Goal: Task Accomplishment & Management: Complete application form

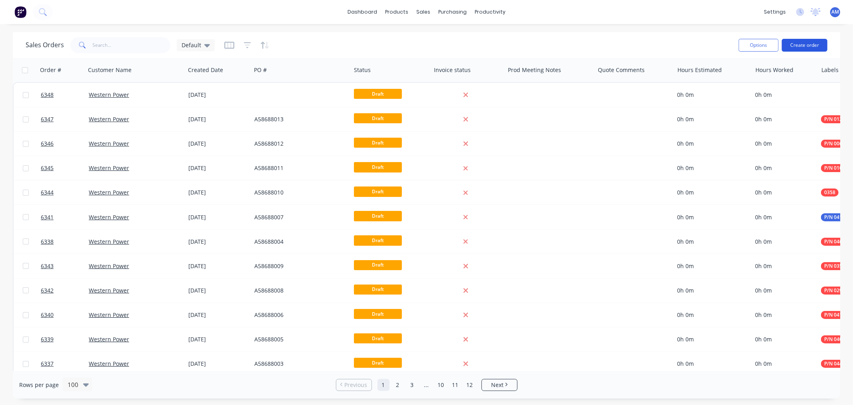
click at [804, 41] on button "Create order" at bounding box center [805, 45] width 46 height 13
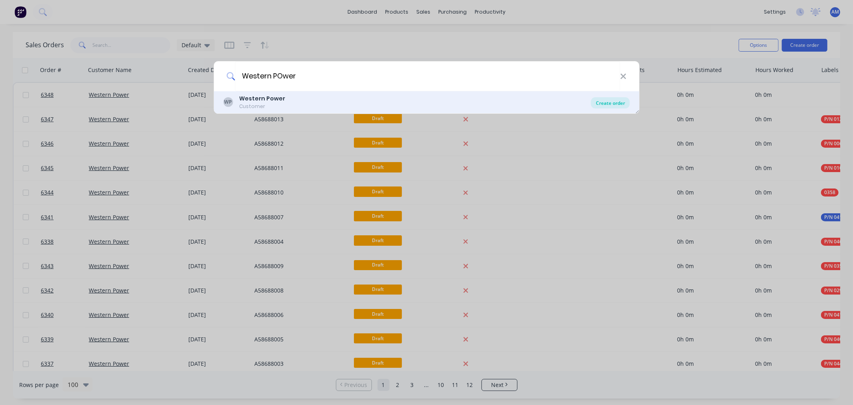
type input "Western POwer"
click at [604, 100] on div "Create order" at bounding box center [610, 102] width 39 height 11
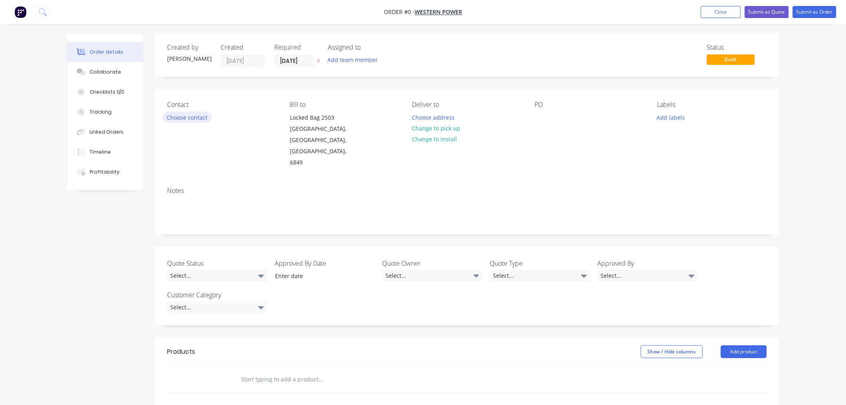
click at [197, 116] on button "Choose contact" at bounding box center [187, 117] width 49 height 11
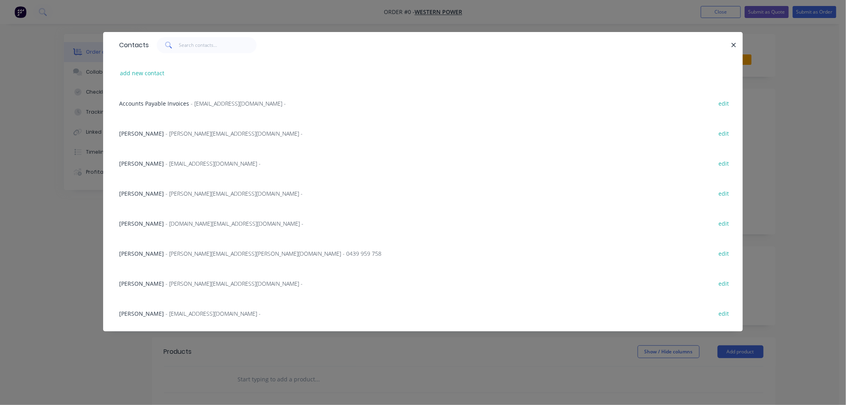
click at [153, 165] on span "[PERSON_NAME]" at bounding box center [141, 164] width 45 height 8
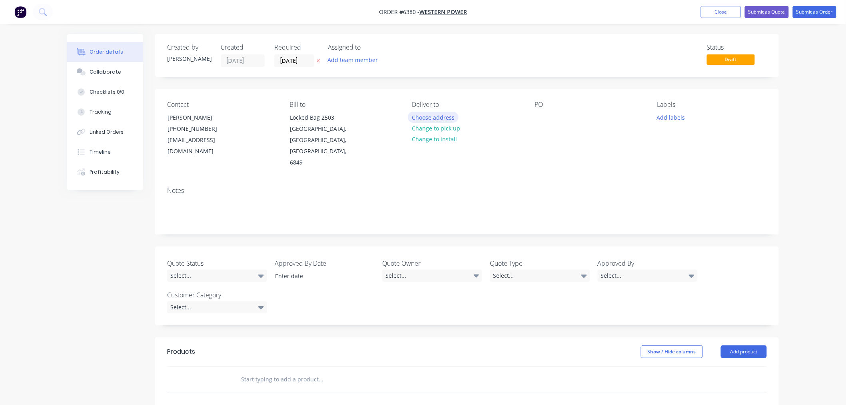
click at [432, 117] on button "Choose address" at bounding box center [433, 117] width 51 height 11
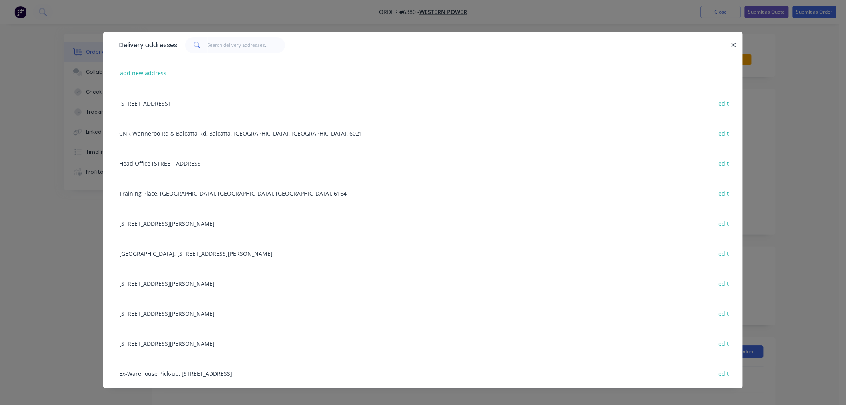
click at [245, 191] on div "Training Place, [GEOGRAPHIC_DATA], [GEOGRAPHIC_DATA], [GEOGRAPHIC_DATA], 6164 e…" at bounding box center [423, 193] width 616 height 30
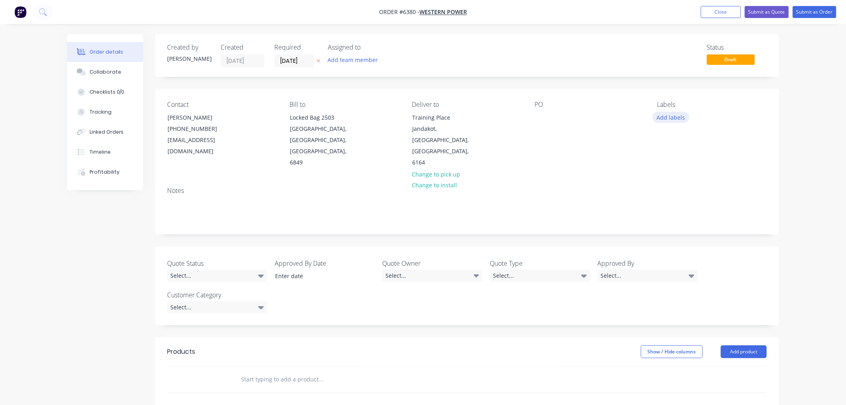
click at [666, 115] on button "Add labels" at bounding box center [671, 117] width 37 height 11
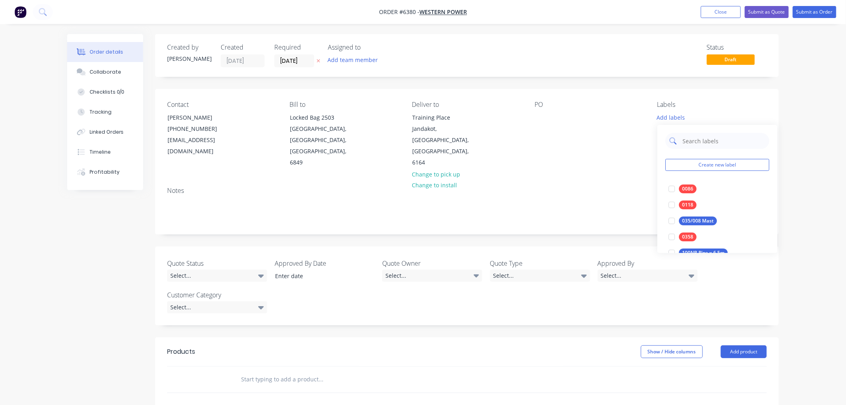
click at [682, 141] on input "text" at bounding box center [724, 141] width 84 height 16
type input "SHS Earth Raiser"
click at [674, 191] on div at bounding box center [672, 189] width 16 height 16
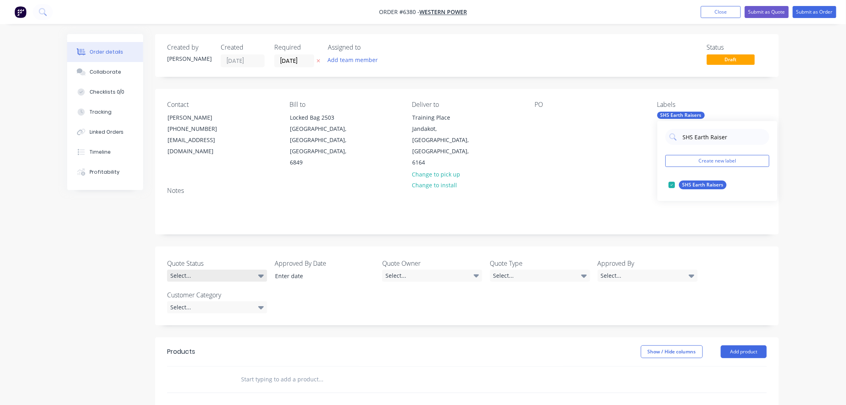
click at [229, 270] on div "Select..." at bounding box center [217, 276] width 100 height 12
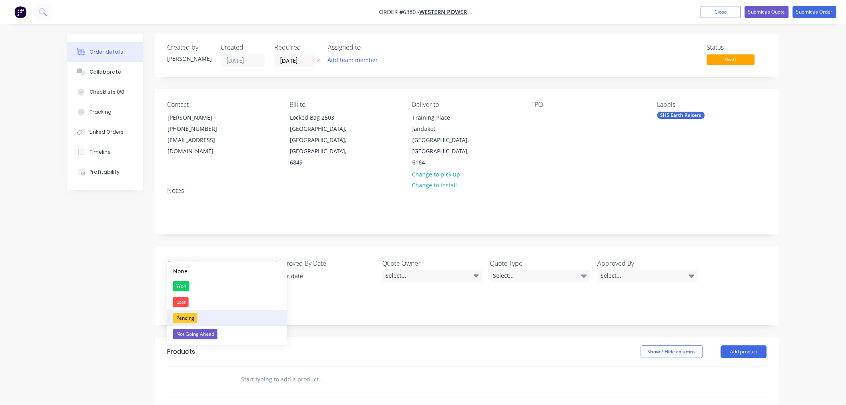
click at [203, 313] on button "Pending" at bounding box center [227, 318] width 120 height 16
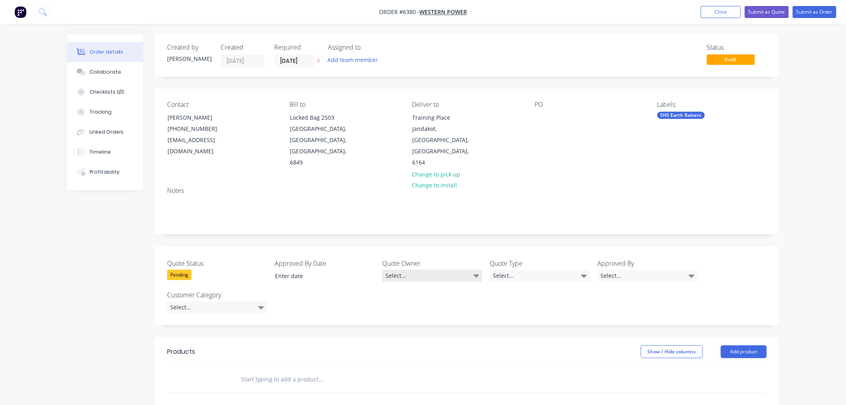
click at [474, 271] on icon at bounding box center [477, 275] width 6 height 9
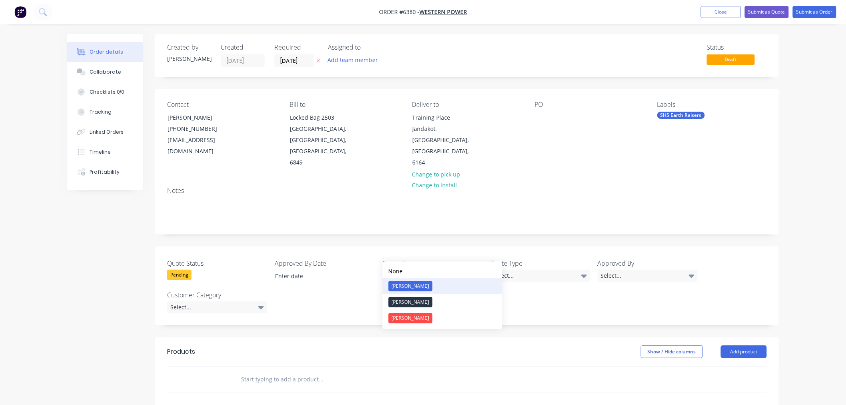
drag, startPoint x: 430, startPoint y: 287, endPoint x: 508, endPoint y: 272, distance: 79.8
click at [430, 287] on button "[PERSON_NAME]" at bounding box center [443, 286] width 120 height 16
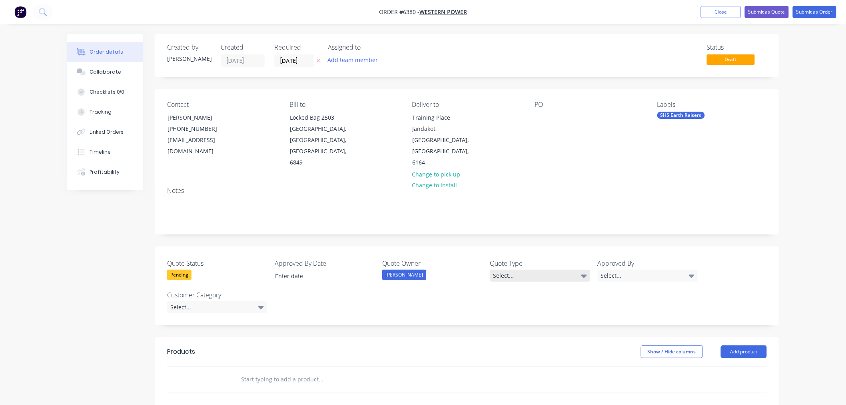
click at [532, 270] on div "Select..." at bounding box center [540, 276] width 100 height 12
click at [519, 315] on button "Quote" at bounding box center [550, 318] width 120 height 16
click at [614, 270] on div "Select..." at bounding box center [648, 276] width 100 height 12
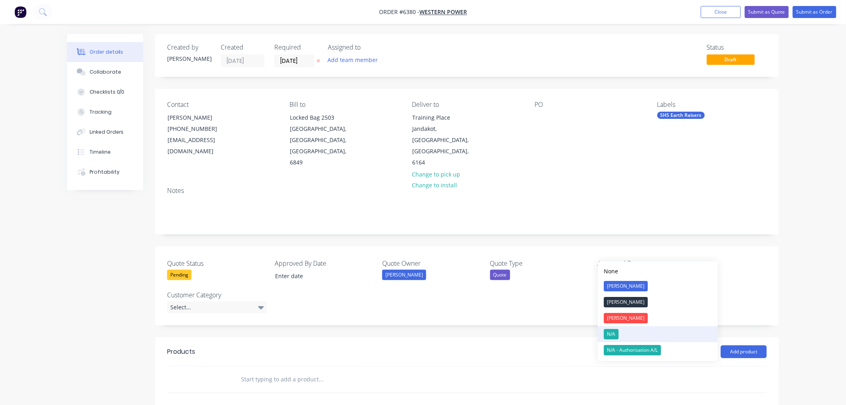
click at [621, 334] on button "N/A" at bounding box center [658, 334] width 120 height 16
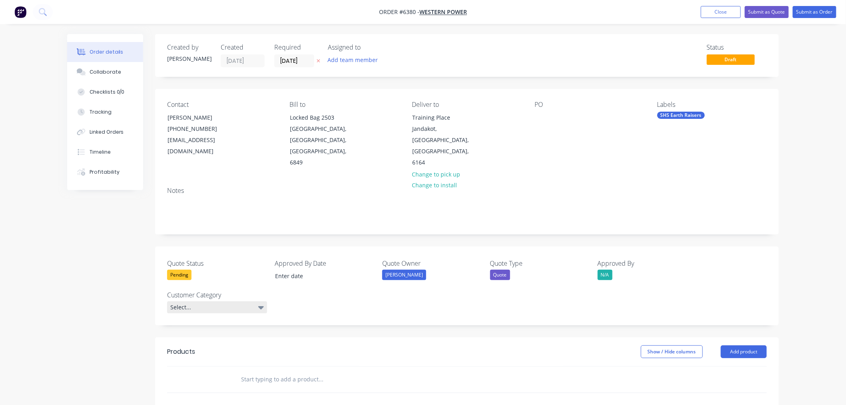
click at [174, 301] on div "Select..." at bounding box center [217, 307] width 100 height 12
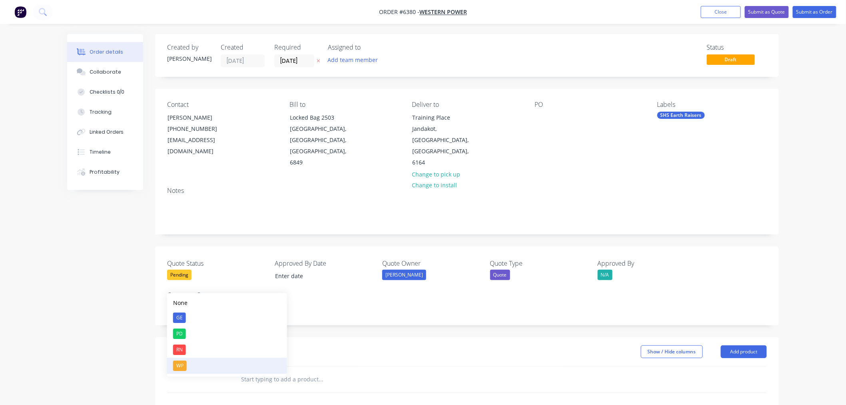
click at [187, 366] on button "WP" at bounding box center [227, 366] width 120 height 16
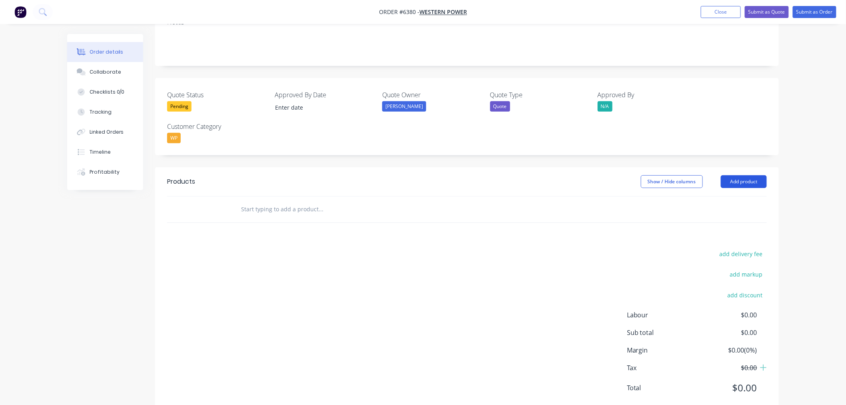
click at [764, 175] on button "Add product" at bounding box center [744, 181] width 46 height 13
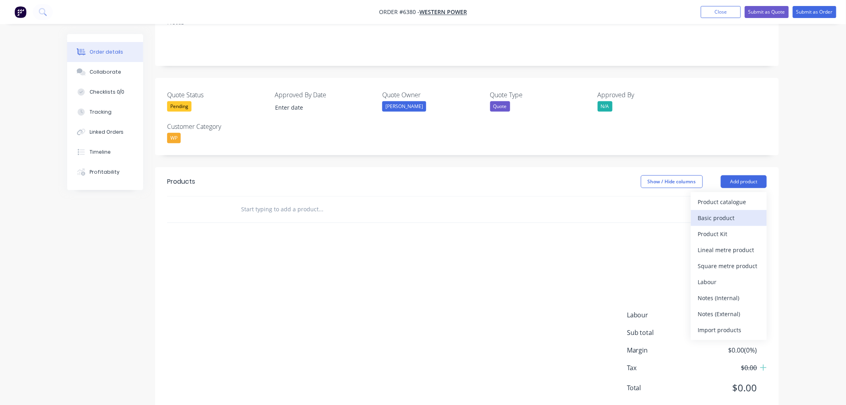
click at [736, 212] on div "Basic product" at bounding box center [729, 218] width 62 height 12
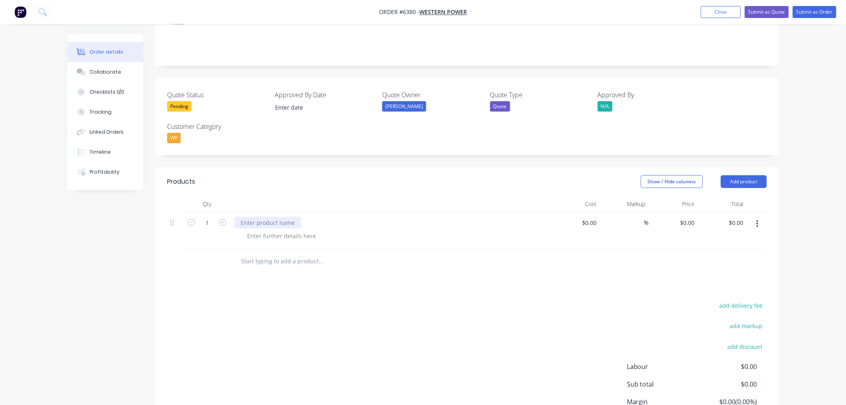
click at [254, 217] on div at bounding box center [267, 223] width 67 height 12
click at [266, 217] on div at bounding box center [267, 223] width 67 height 12
drag, startPoint x: 398, startPoint y: 199, endPoint x: 402, endPoint y: 221, distance: 22.2
click at [399, 217] on div "CB7578 - Column Raiser - 3000mm 100x4SHS as per drawing" at bounding box center [321, 223] width 175 height 12
click at [684, 212] on div "0 $0.00" at bounding box center [673, 230] width 49 height 36
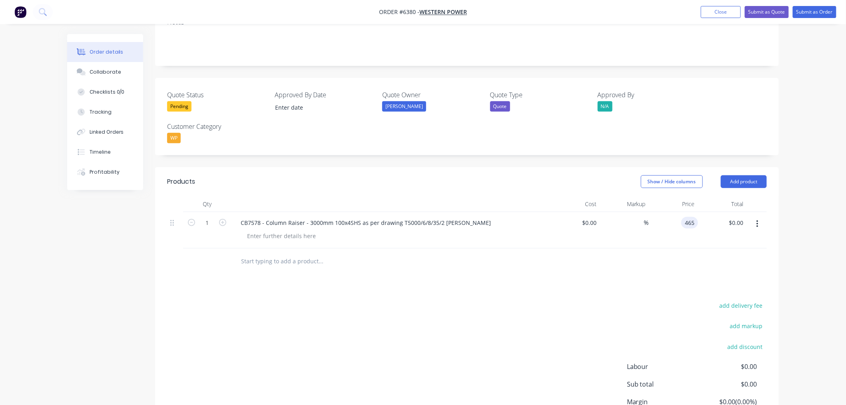
type input "$465.00"
click at [739, 175] on button "Add product" at bounding box center [744, 181] width 46 height 13
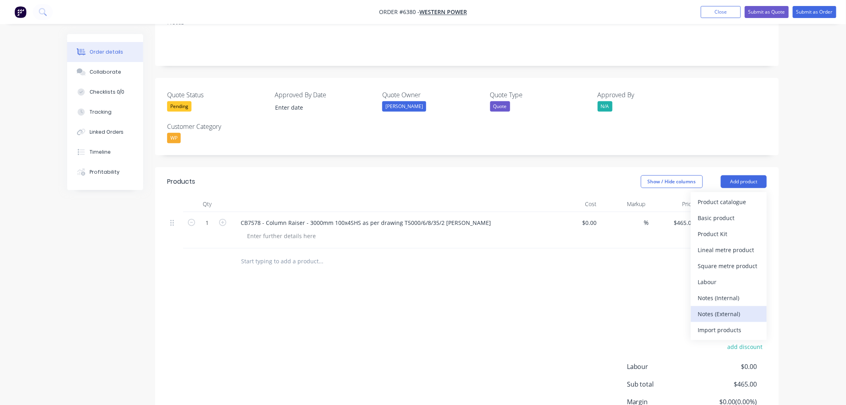
click at [718, 308] on div "Notes (External)" at bounding box center [729, 314] width 62 height 12
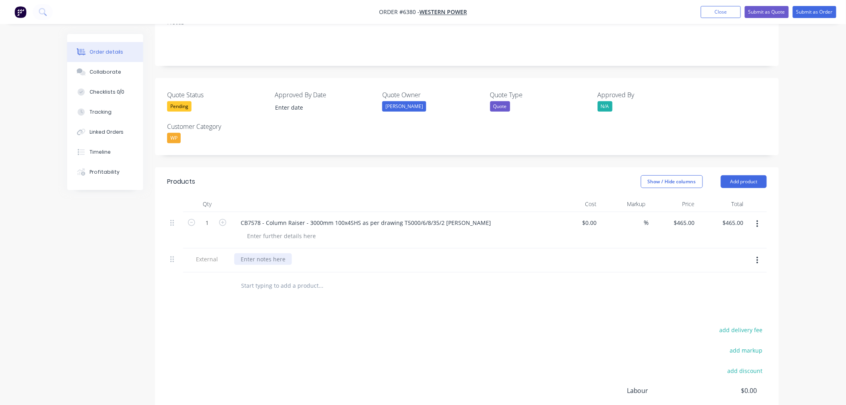
click at [258, 253] on div at bounding box center [263, 259] width 58 height 12
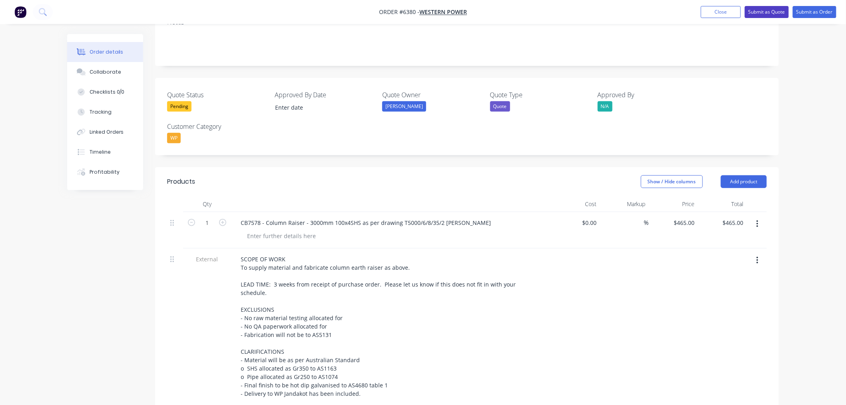
click at [756, 15] on button "Submit as Quote" at bounding box center [767, 12] width 44 height 12
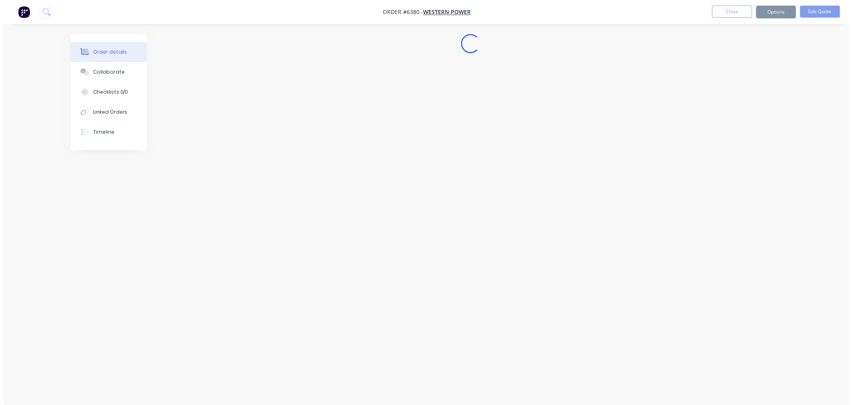
scroll to position [0, 0]
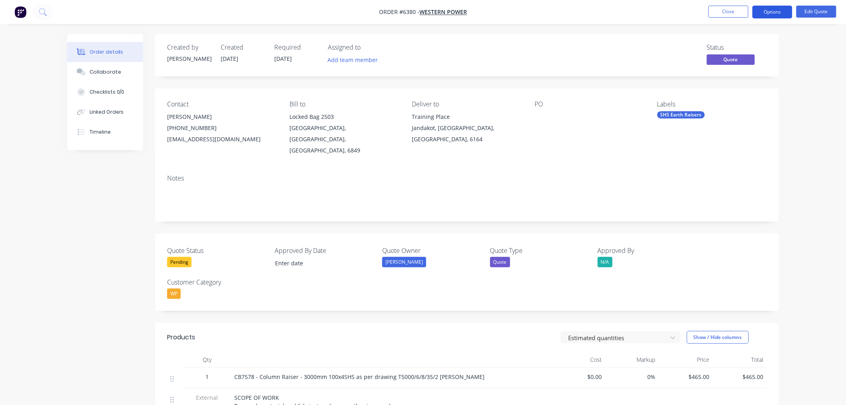
click at [769, 15] on button "Options" at bounding box center [773, 12] width 40 height 13
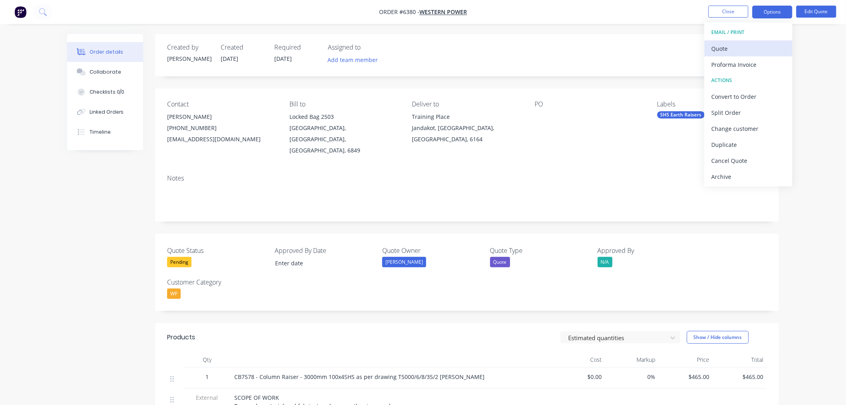
click at [764, 43] on div "Quote" at bounding box center [749, 49] width 74 height 12
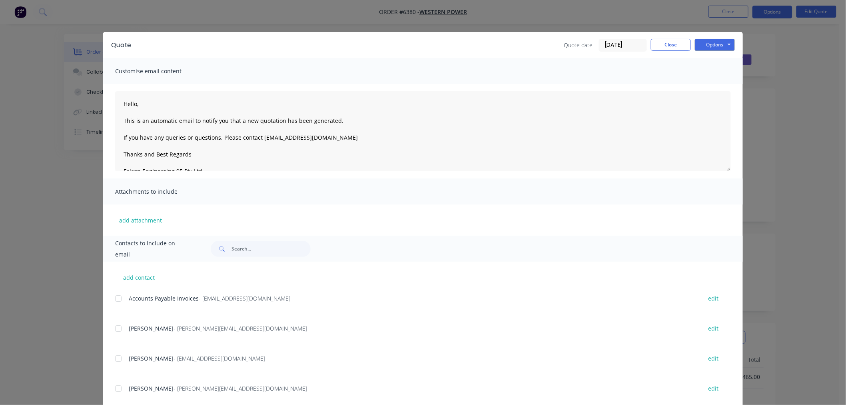
click at [732, 46] on div "Quote Quote date [DATE] Close Options Preview Print Email" at bounding box center [423, 45] width 640 height 26
click at [719, 43] on button "Options" at bounding box center [715, 45] width 40 height 12
click at [714, 63] on button "Preview" at bounding box center [720, 58] width 51 height 13
